Goal: Task Accomplishment & Management: Use online tool/utility

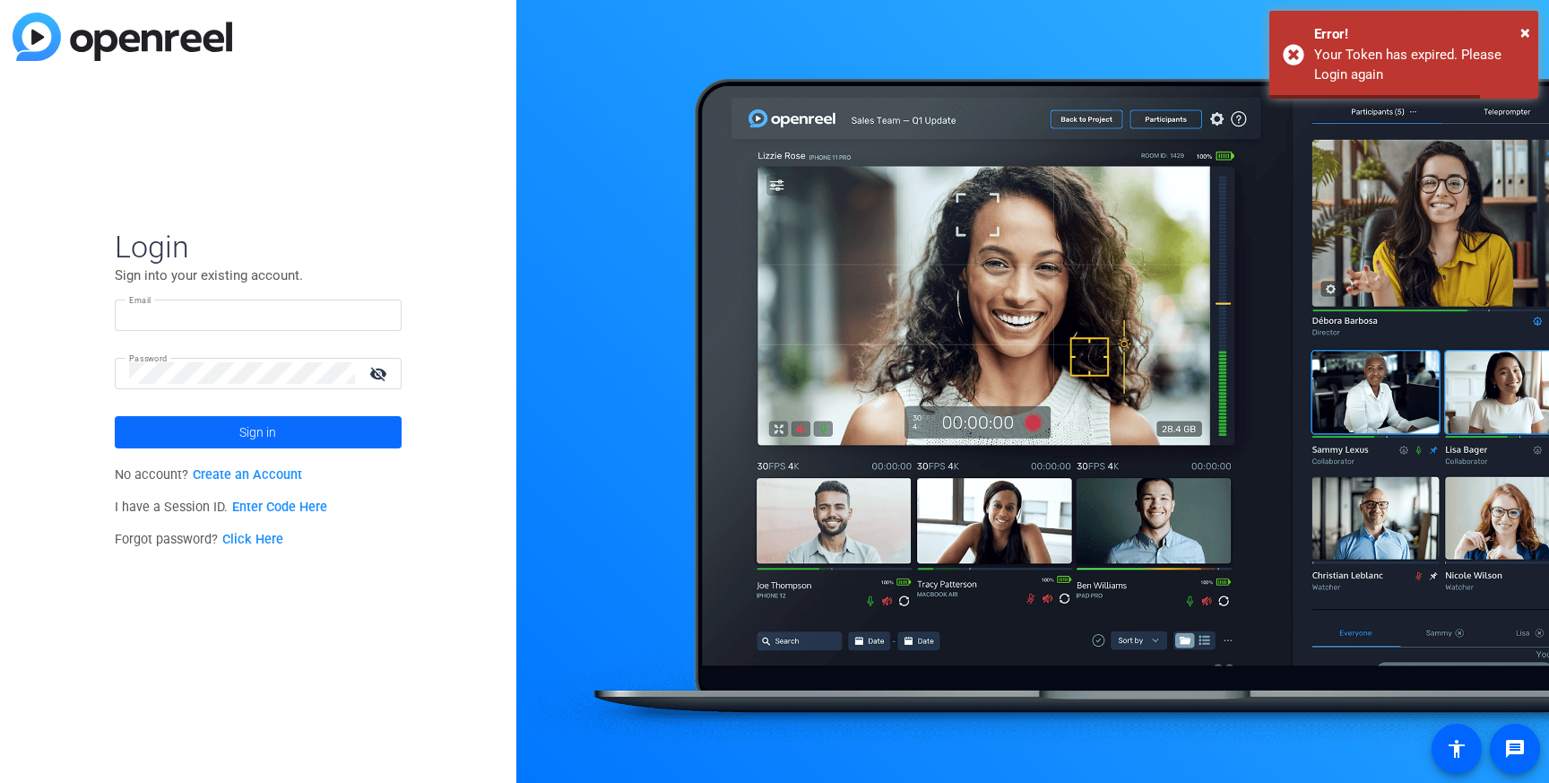
type input "[EMAIL_ADDRESS][DOMAIN_NAME]"
click at [220, 430] on span at bounding box center [258, 432] width 287 height 43
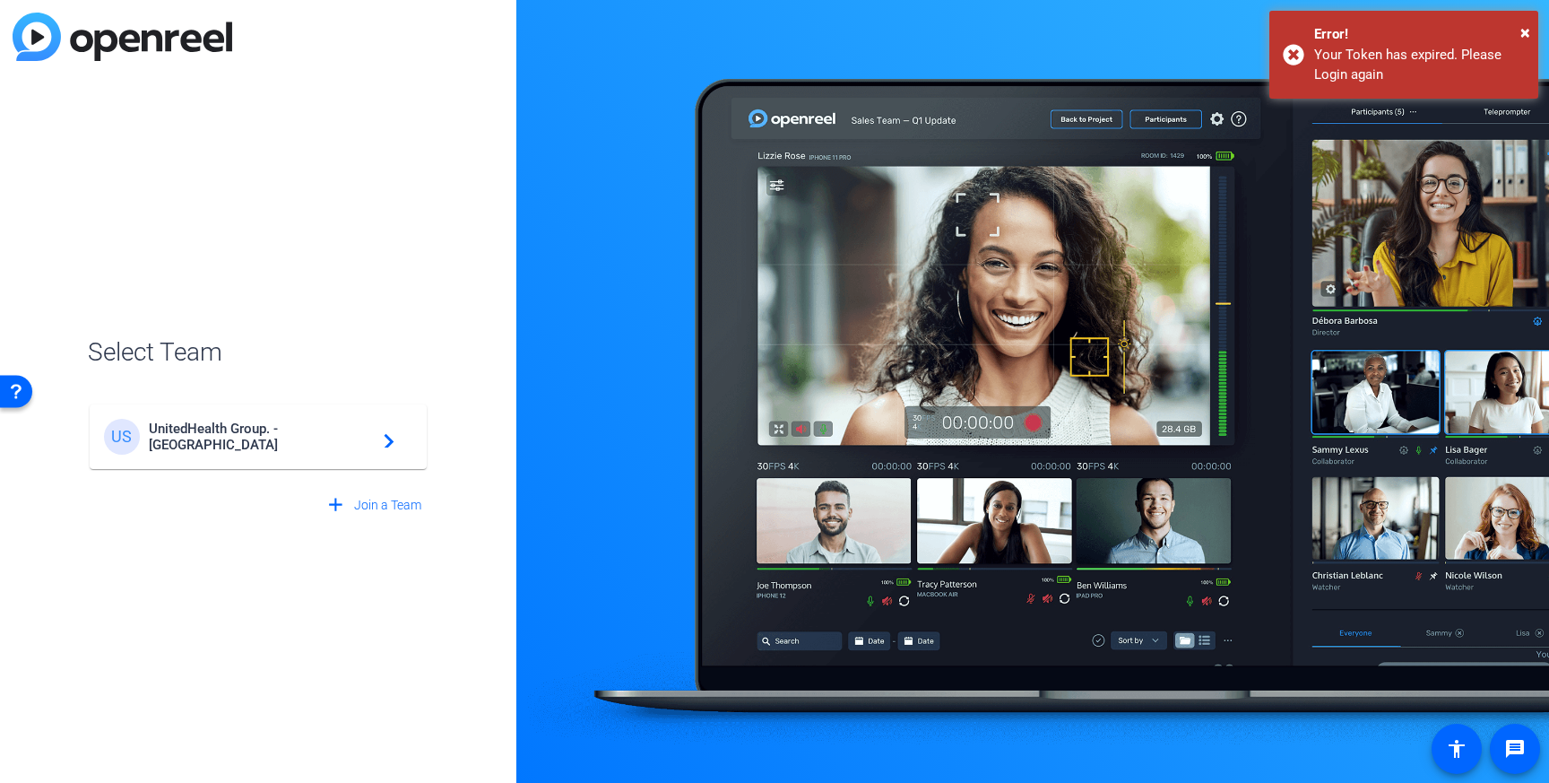
click at [228, 459] on mat-card-content "US UnitedHealth Group. - Tilt Studios navigate_next" at bounding box center [258, 436] width 337 height 65
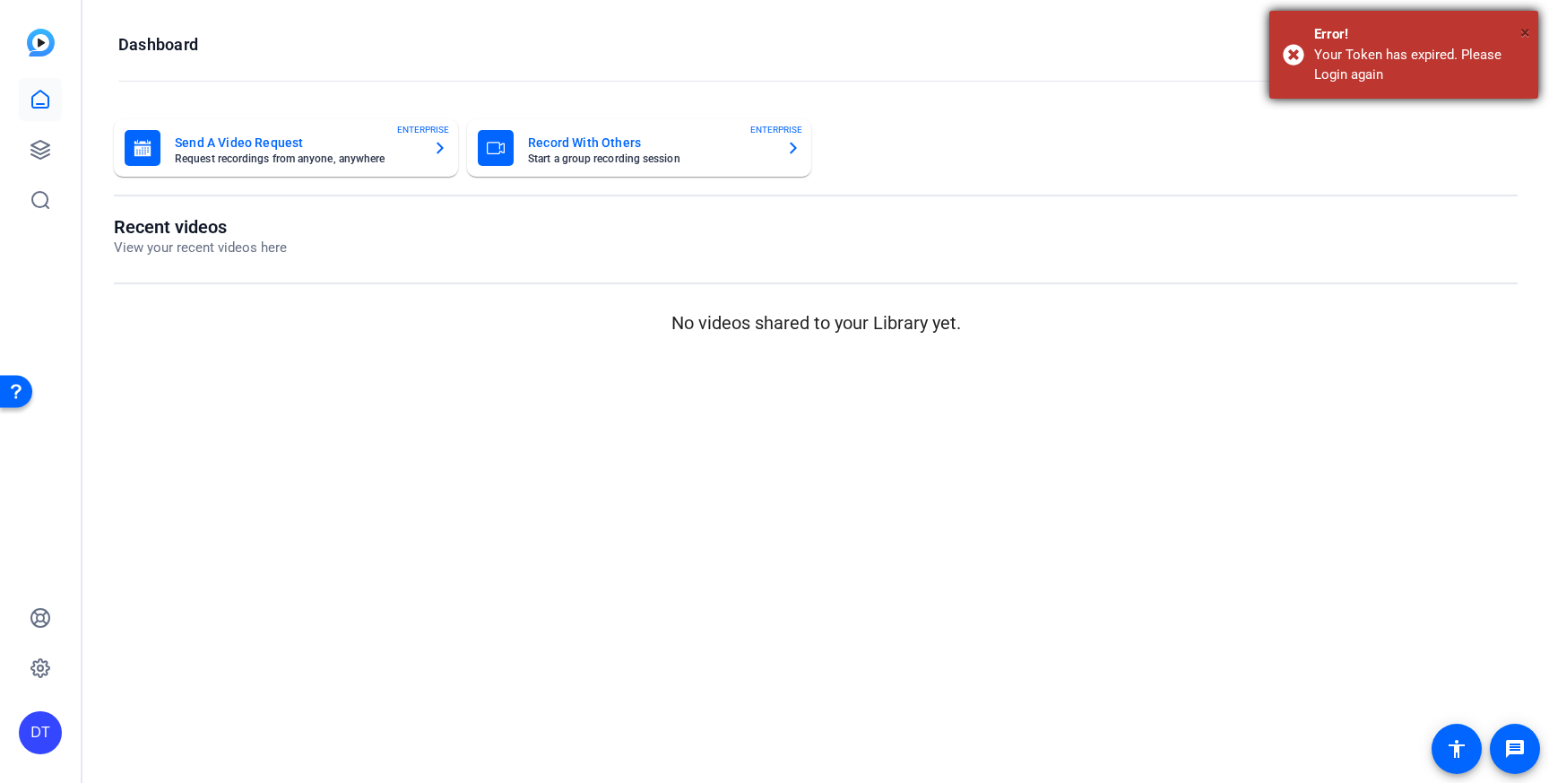
click at [1523, 35] on span "×" at bounding box center [1526, 33] width 10 height 22
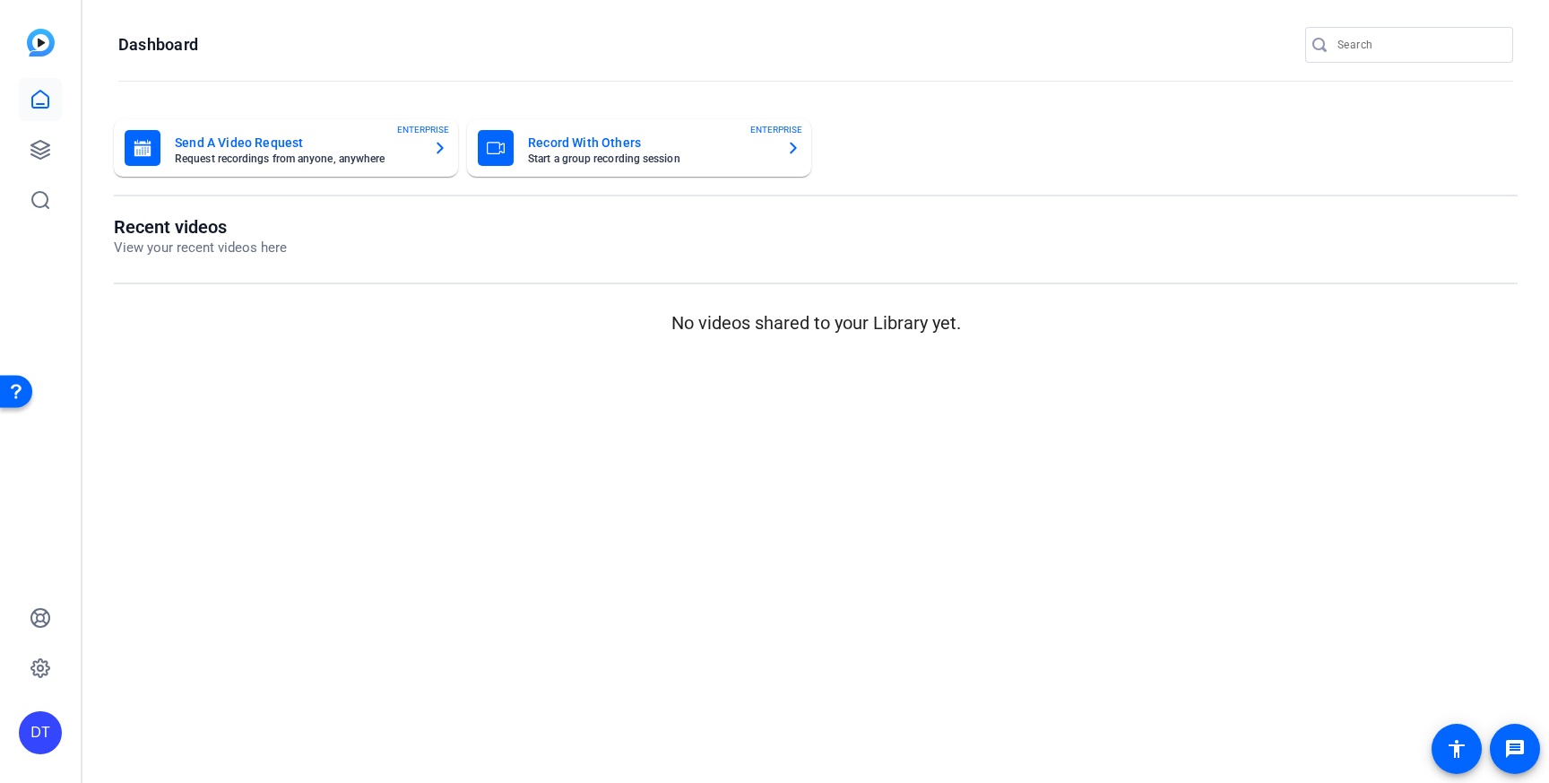
click at [1383, 40] on input "Search" at bounding box center [1418, 45] width 161 height 22
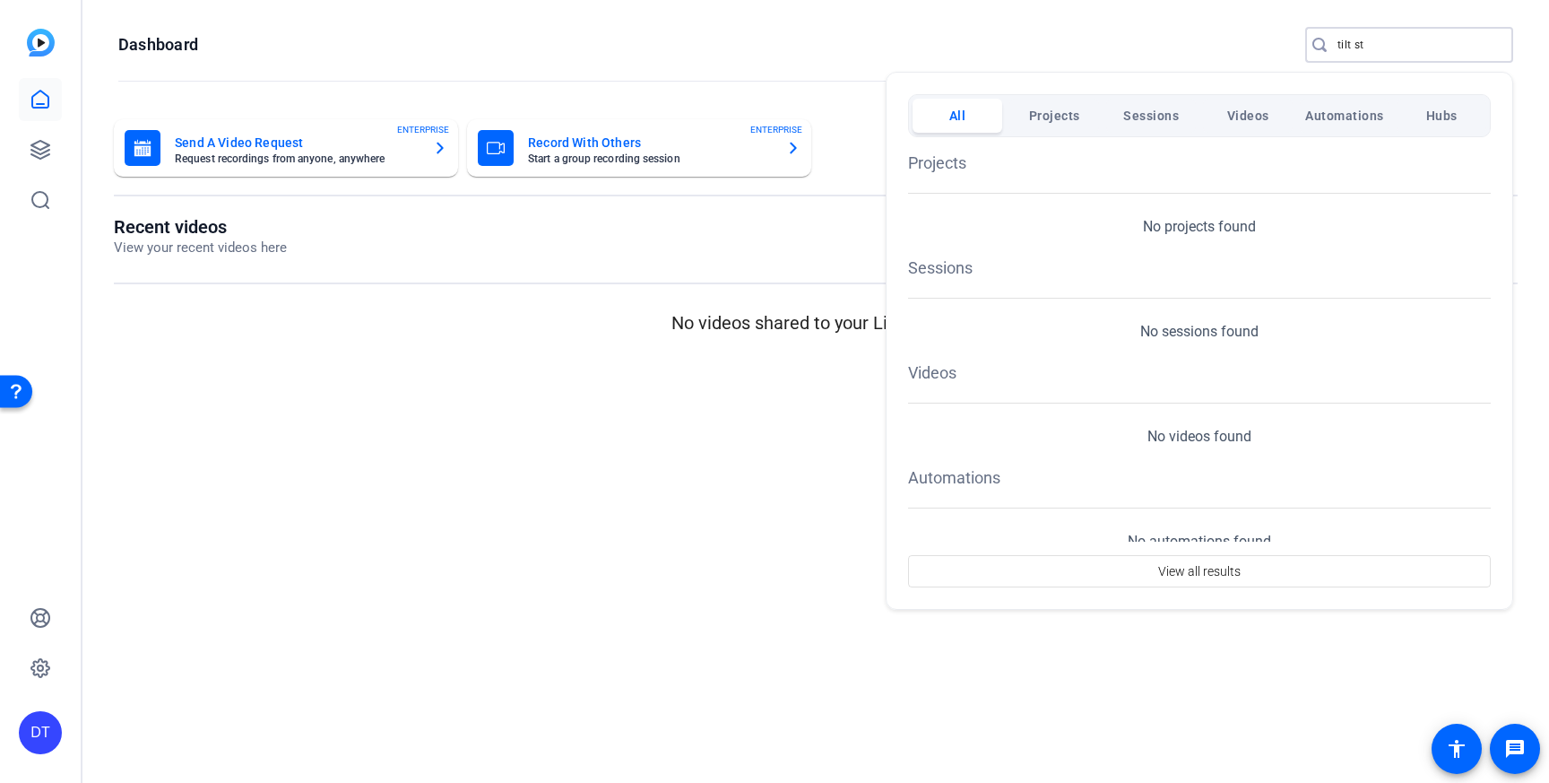
type input "tilt st"
click at [47, 741] on div at bounding box center [774, 391] width 1549 height 783
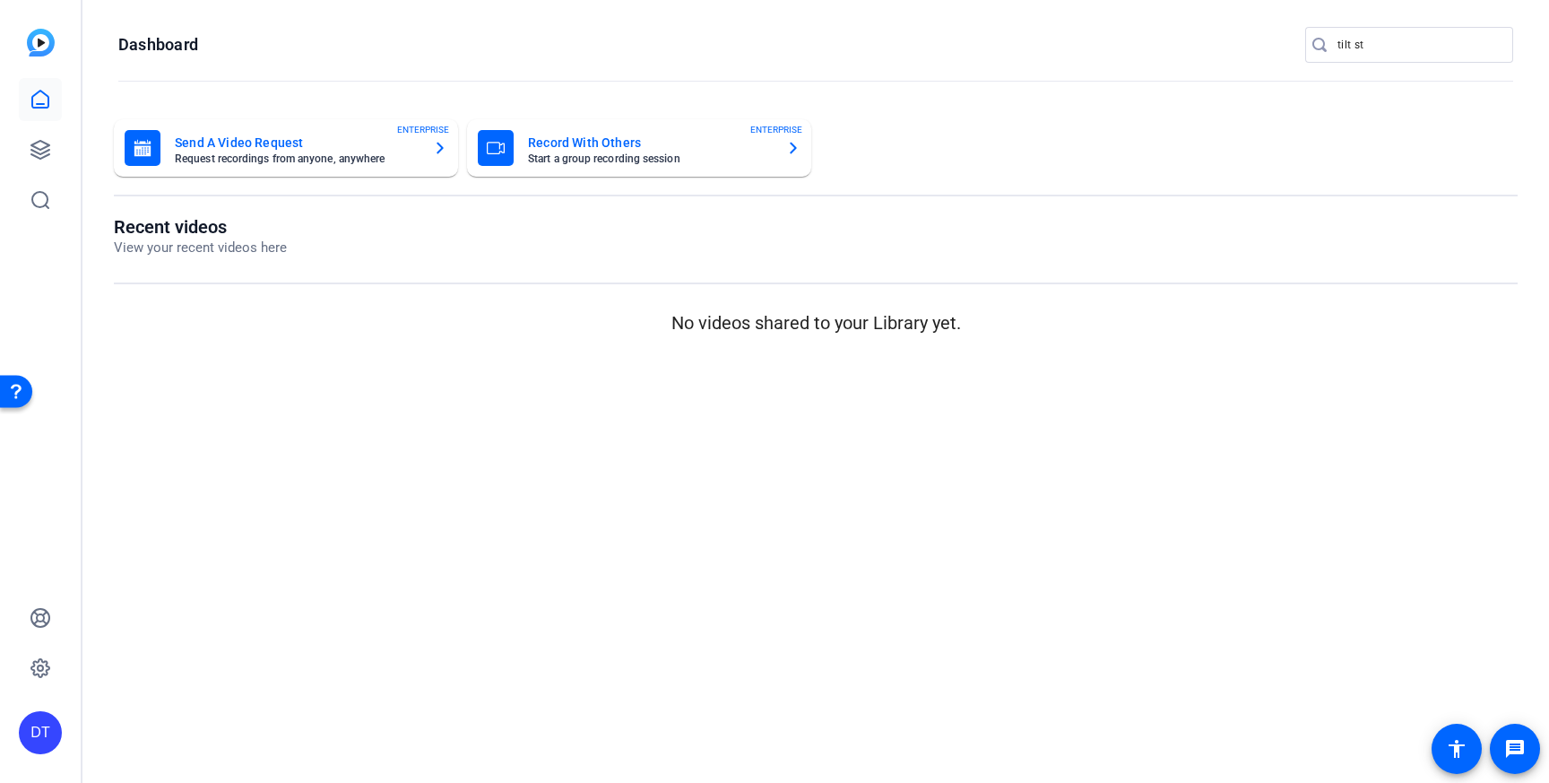
click at [46, 737] on div "DT" at bounding box center [40, 732] width 43 height 43
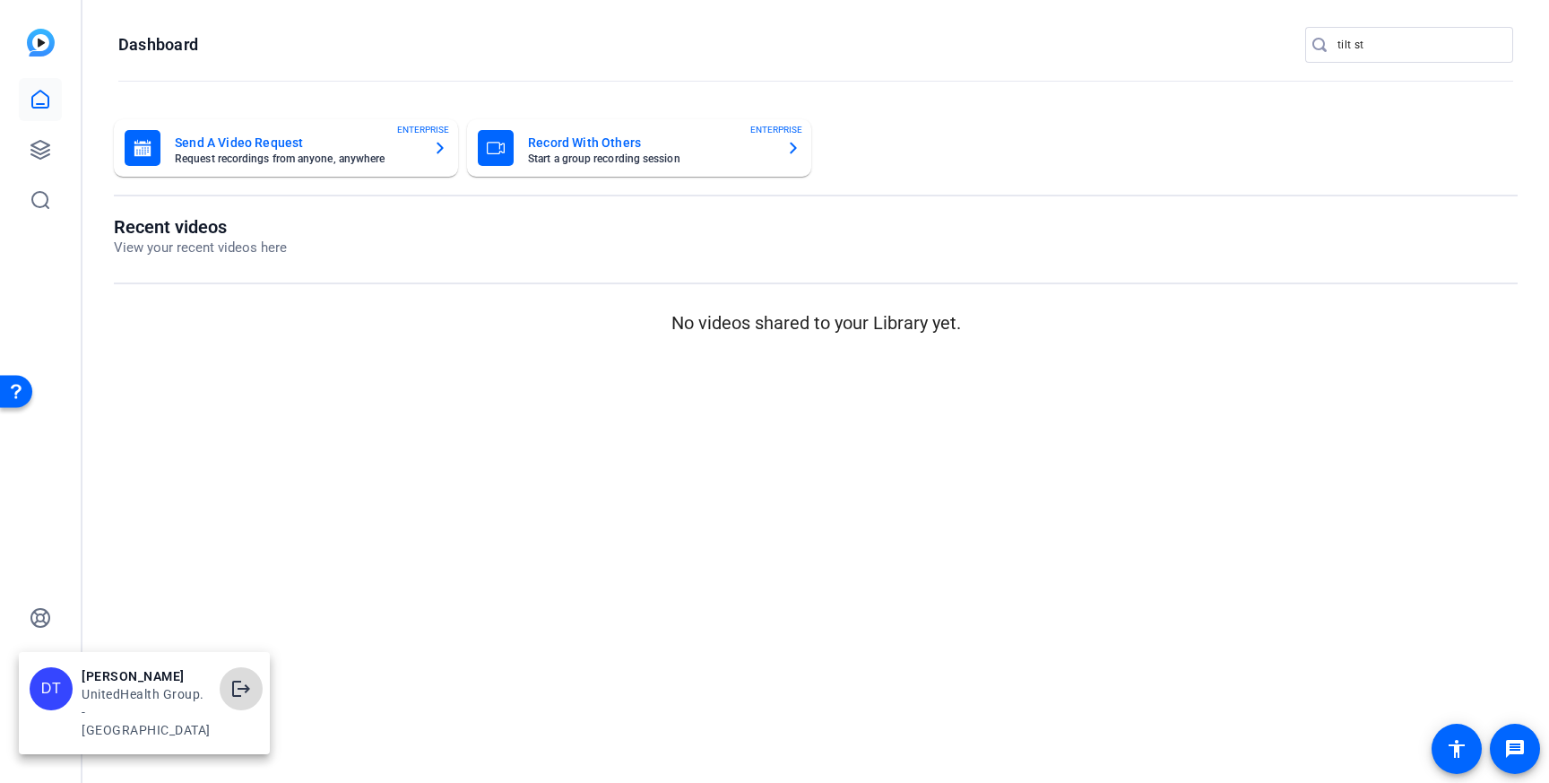
click at [237, 699] on mat-icon "logout" at bounding box center [241, 689] width 22 height 22
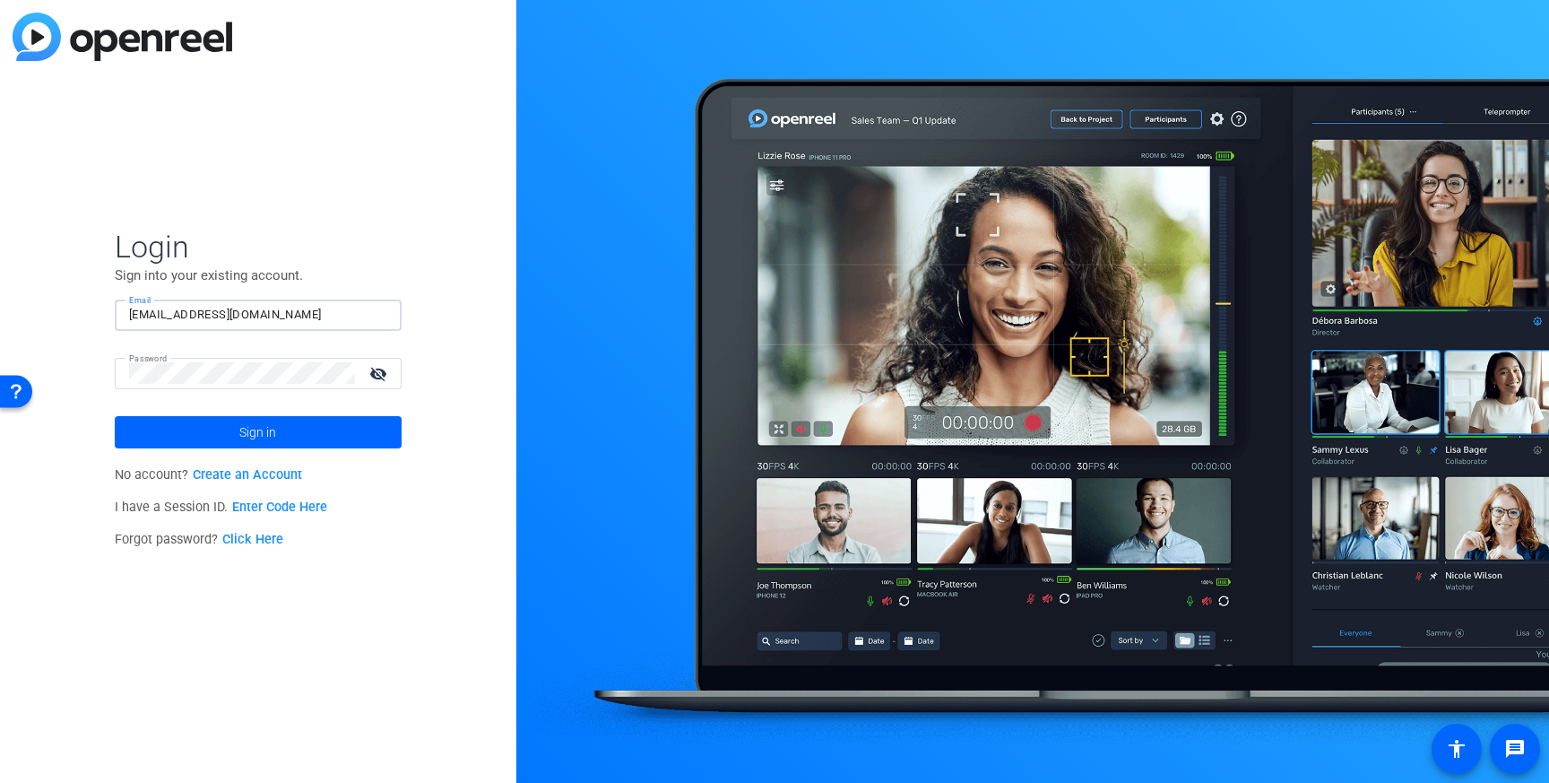
drag, startPoint x: 239, startPoint y: 318, endPoint x: 39, endPoint y: 299, distance: 200.8
click at [39, 299] on div "Login Sign into your existing account. Email [EMAIL_ADDRESS][DOMAIN_NAME] Passw…" at bounding box center [258, 391] width 516 height 783
type input "[EMAIL_ADDRESS][DOMAIN_NAME]"
click at [115, 416] on button "Sign in" at bounding box center [258, 432] width 287 height 32
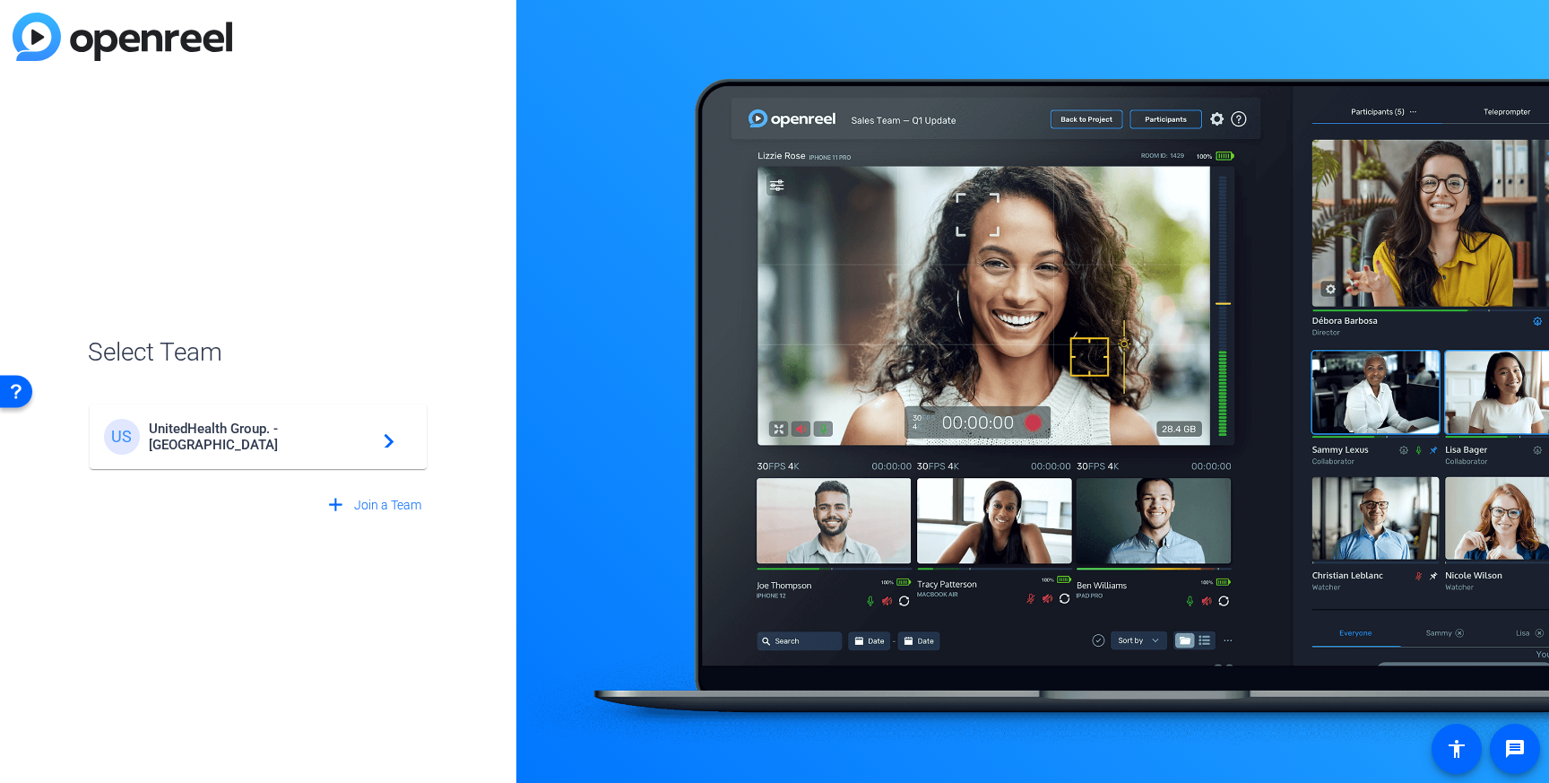
click at [261, 426] on div "US UnitedHealth Group. - Tilt Studios navigate_next" at bounding box center [258, 437] width 308 height 36
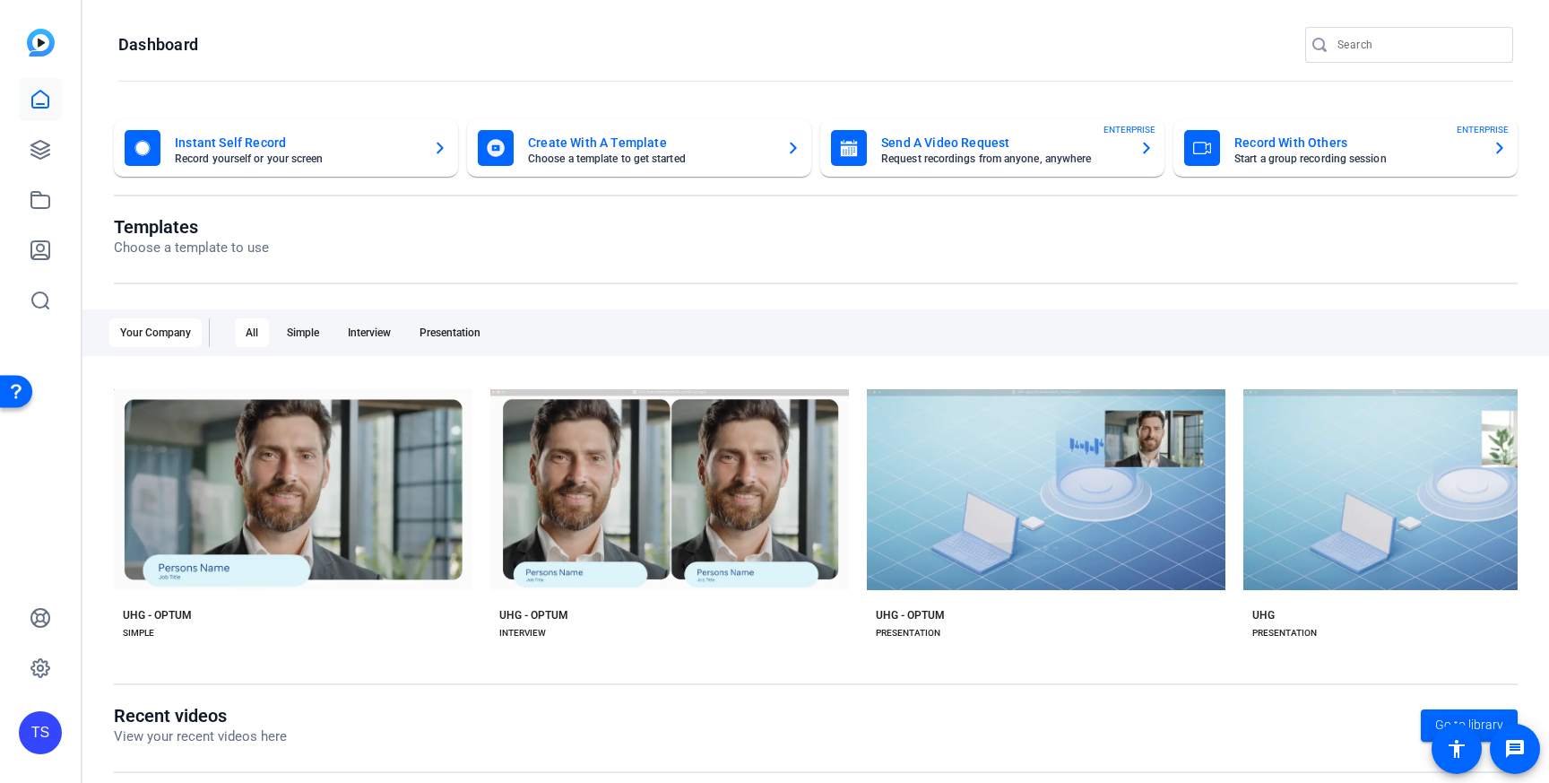
click at [1421, 52] on input "Search" at bounding box center [1418, 45] width 161 height 22
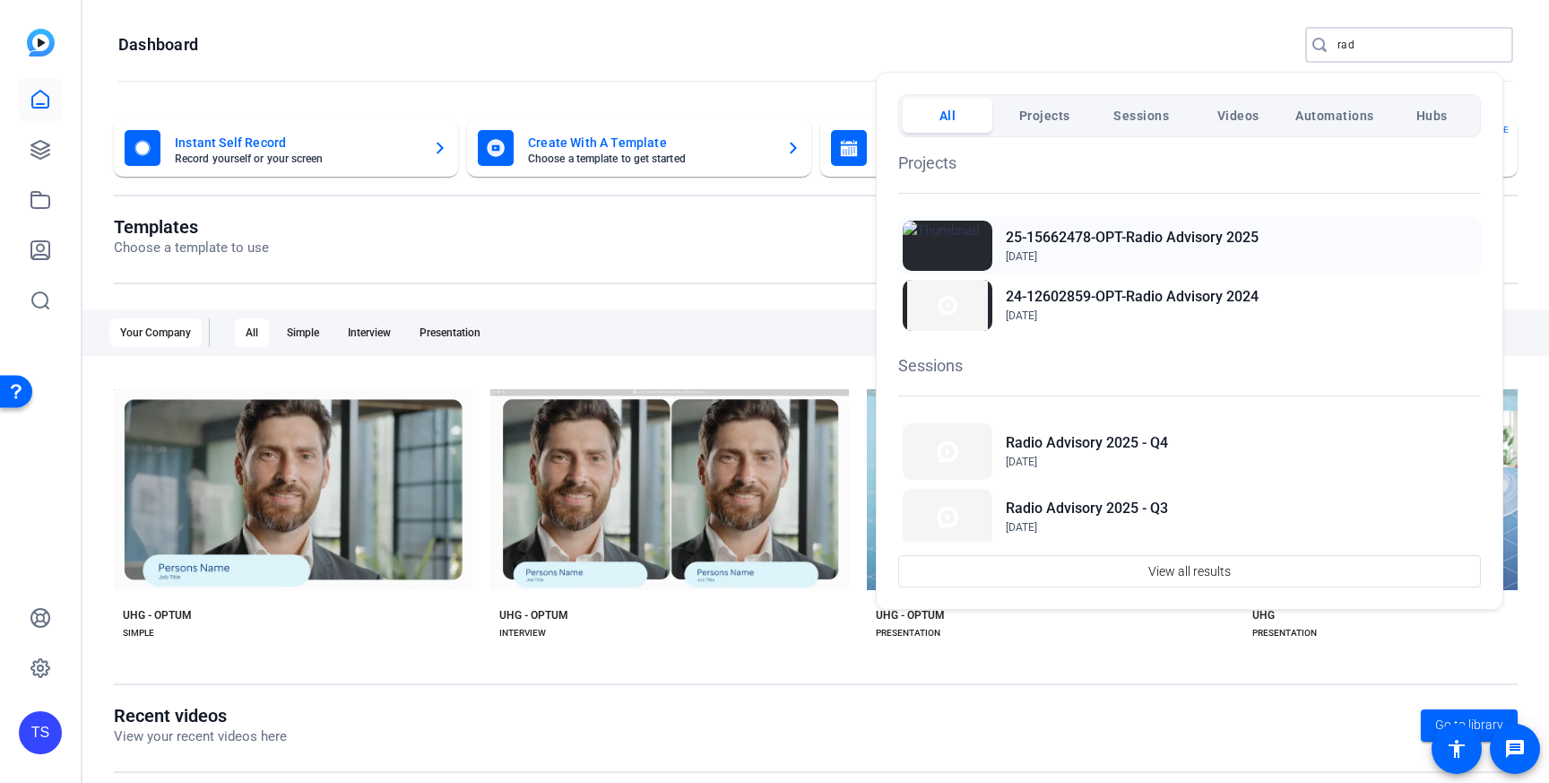
type input "rad"
click at [1194, 239] on h2 "25-15662478-OPT-Radio Advisory 2025" at bounding box center [1132, 238] width 253 height 22
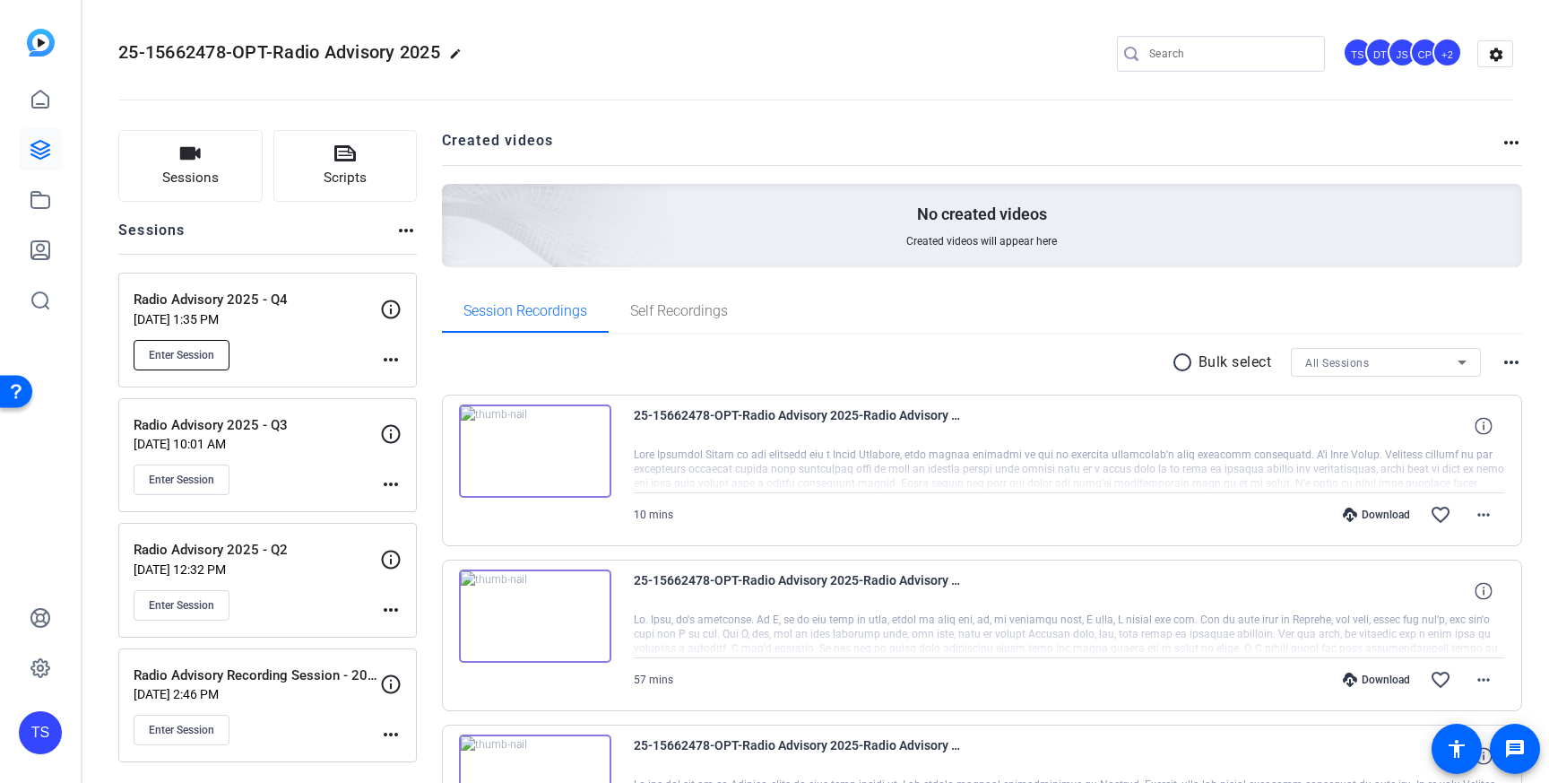
click at [192, 352] on span "Enter Session" at bounding box center [181, 355] width 65 height 14
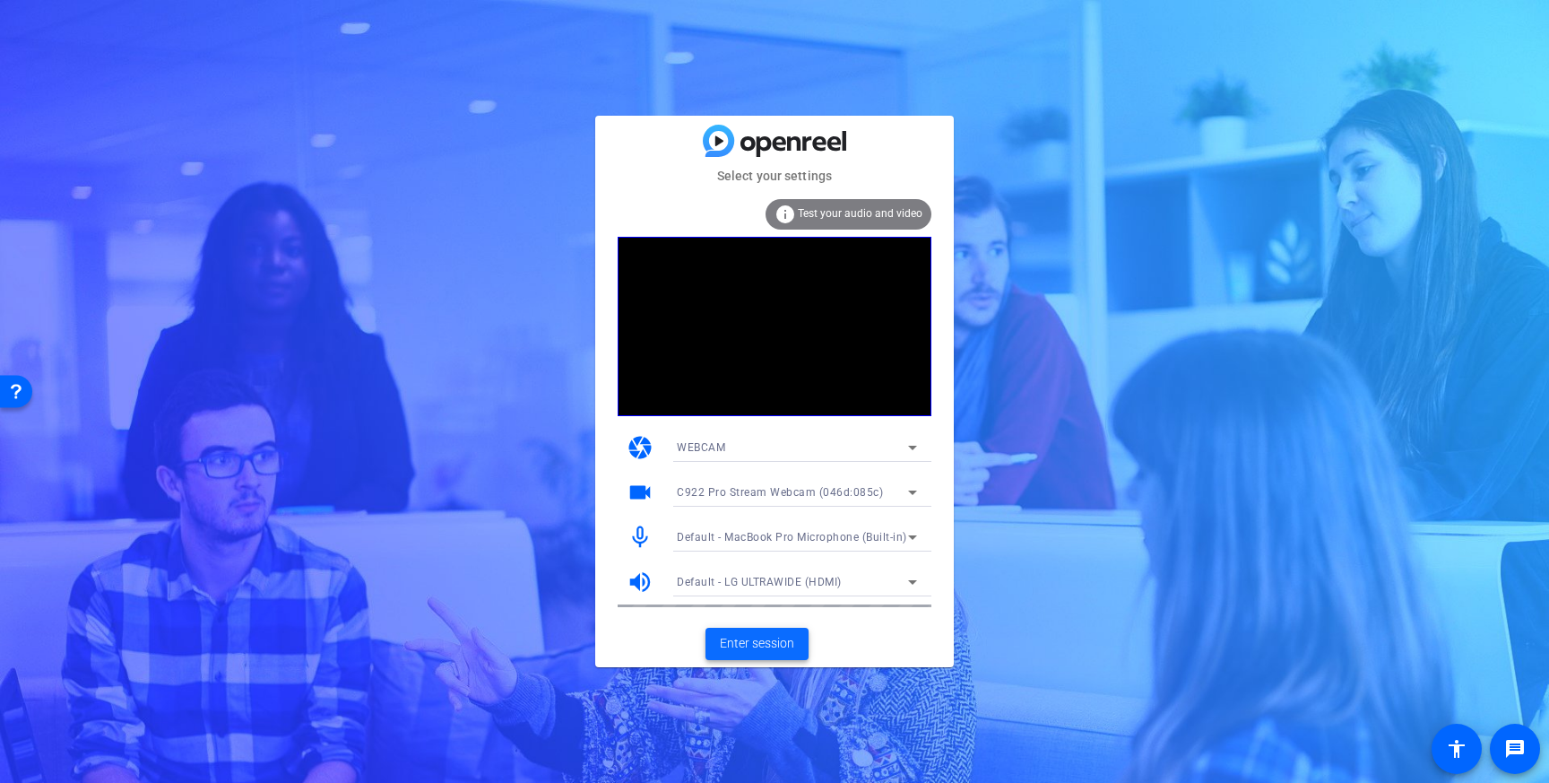
click at [758, 640] on span "Enter session" at bounding box center [757, 643] width 74 height 19
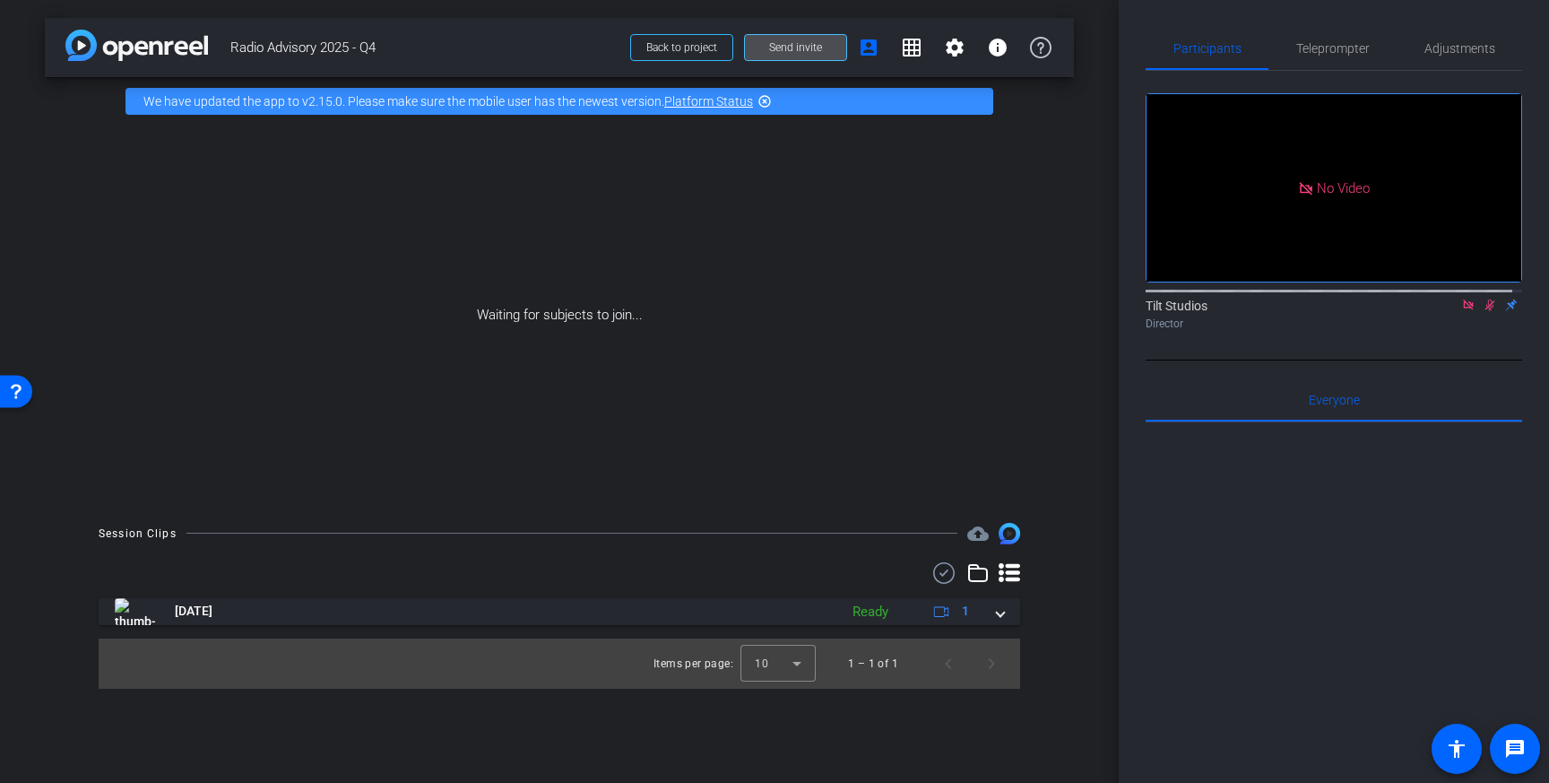
click at [824, 48] on span at bounding box center [795, 47] width 101 height 43
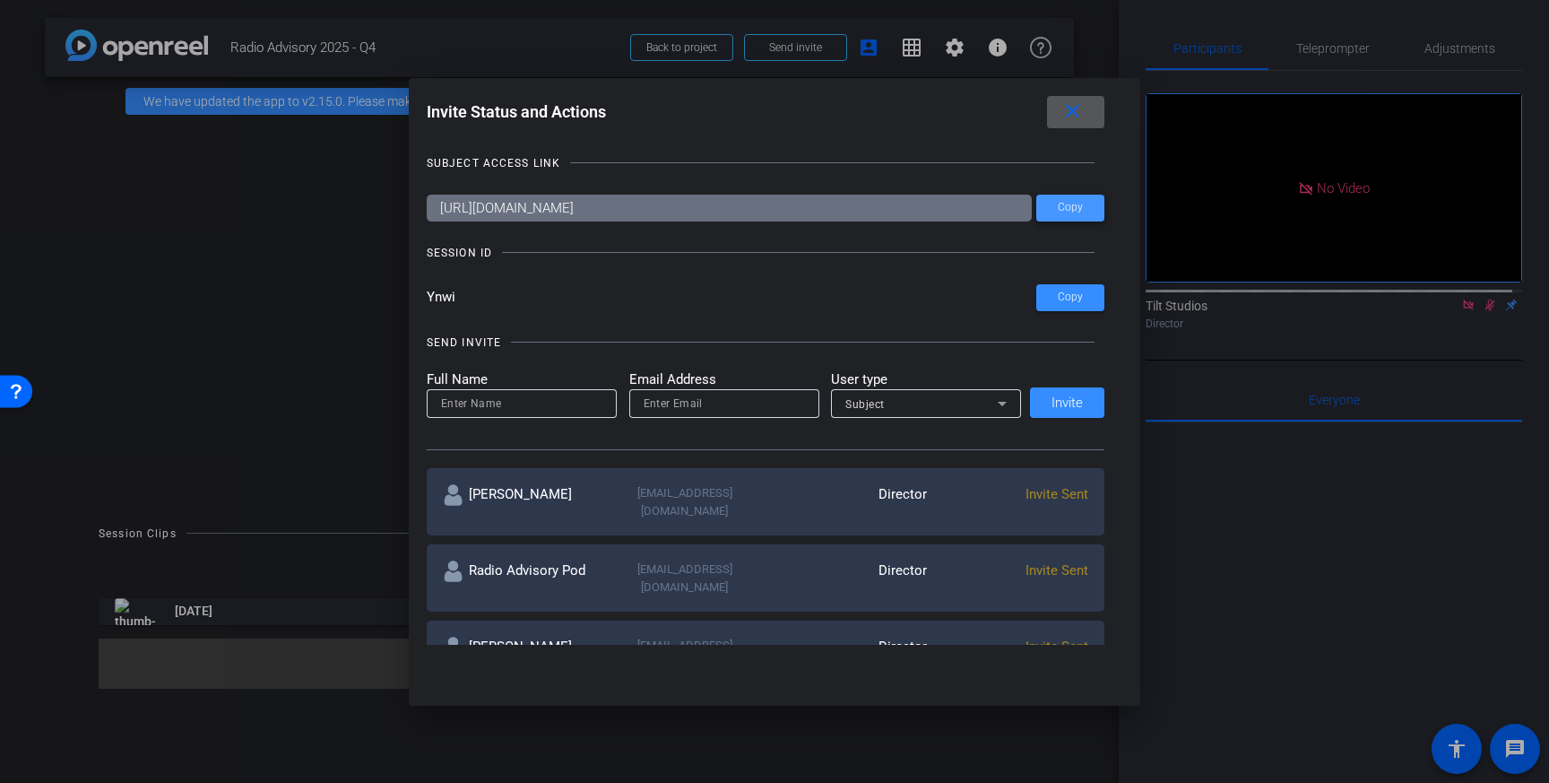
click at [1061, 212] on span "Copy" at bounding box center [1070, 207] width 25 height 13
